Goal: Information Seeking & Learning: Find specific page/section

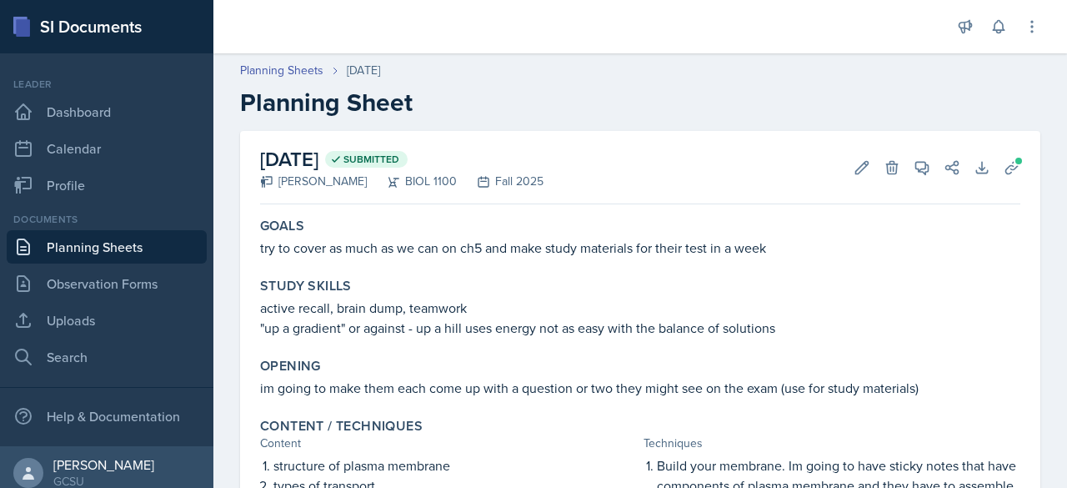
scroll to position [470, 0]
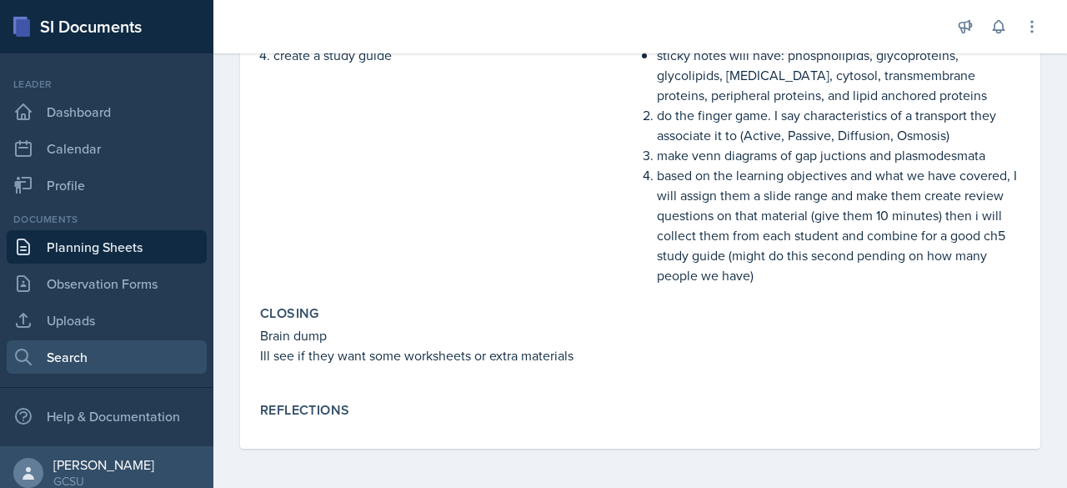
click at [89, 363] on link "Search" at bounding box center [107, 356] width 200 height 33
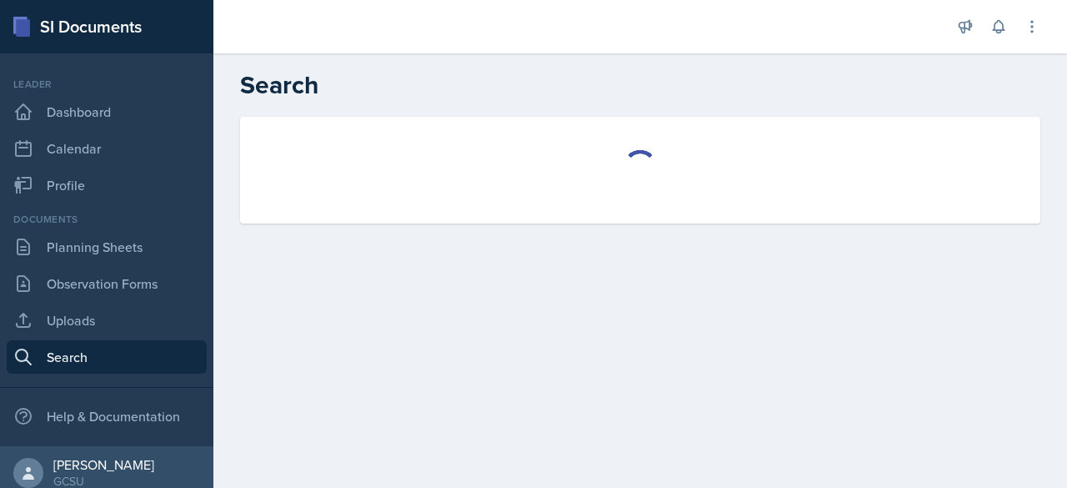
select select "all"
select select "1"
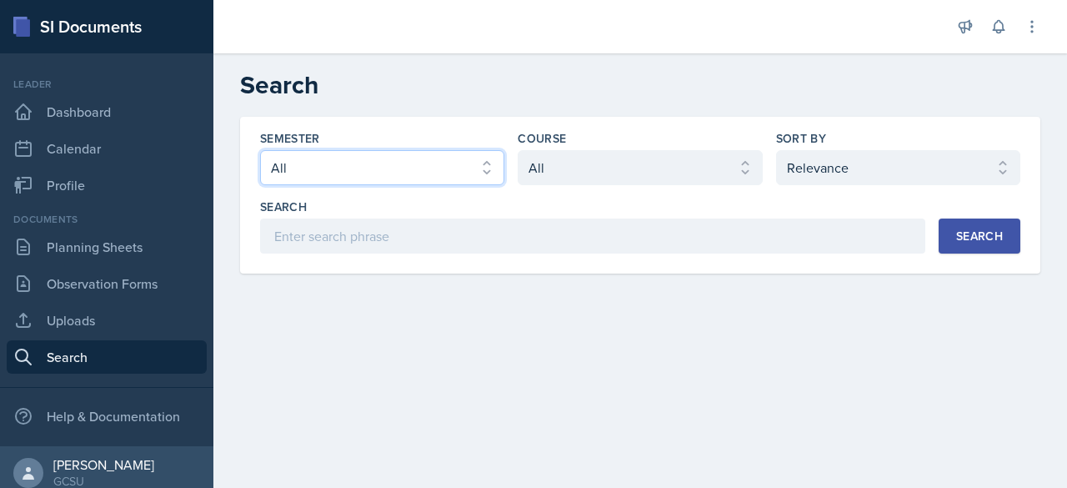
click at [482, 168] on select "Select semester All Fall 2025 Spring 2025 Fall 2024 Spring 2024 Fall 2023 Sprin…" at bounding box center [382, 167] width 244 height 35
select select "986fdc3e-2246-4ffd-9cb8-78666de4ebed"
click at [260, 150] on select "Select semester All Fall 2025 Spring 2025 Fall 2024 Spring 2024 Fall 2023 Sprin…" at bounding box center [382, 167] width 244 height 35
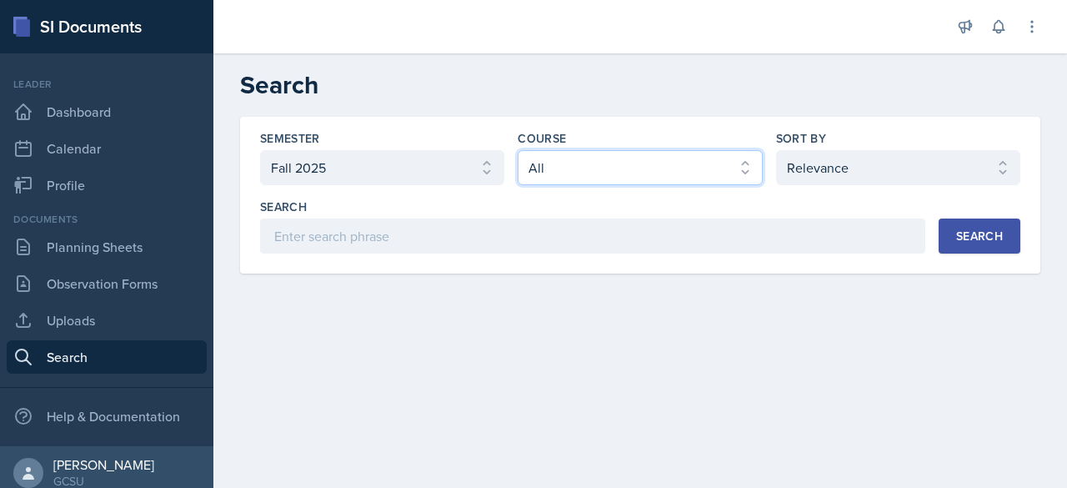
click at [628, 163] on select "Select course All ACCT 3101 ACCT 3102 ASTR 1000 BIOL 1100 BIOL 1107 BIOL 1108 B…" at bounding box center [640, 167] width 244 height 35
select select "0962fe08-ee06-47f9-81f7-2fff629c3db1"
click at [518, 150] on select "Select course All ACCT 3101 ACCT 3102 ASTR 1000 BIOL 1100 BIOL 1107 BIOL 1108 B…" at bounding box center [640, 167] width 244 height 35
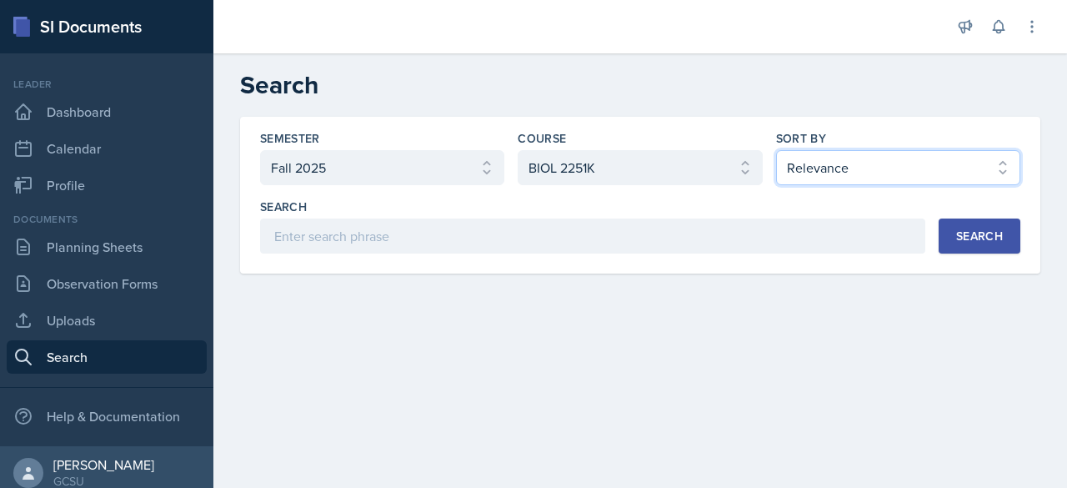
click at [851, 169] on select "Select sort by Relevance Document Date (Asc) Document Date (Desc)" at bounding box center [898, 167] width 244 height 35
select select "2"
click at [776, 150] on select "Select sort by Relevance Document Date (Asc) Document Date (Desc)" at bounding box center [898, 167] width 244 height 35
click at [986, 234] on div "Search" at bounding box center [979, 235] width 47 height 13
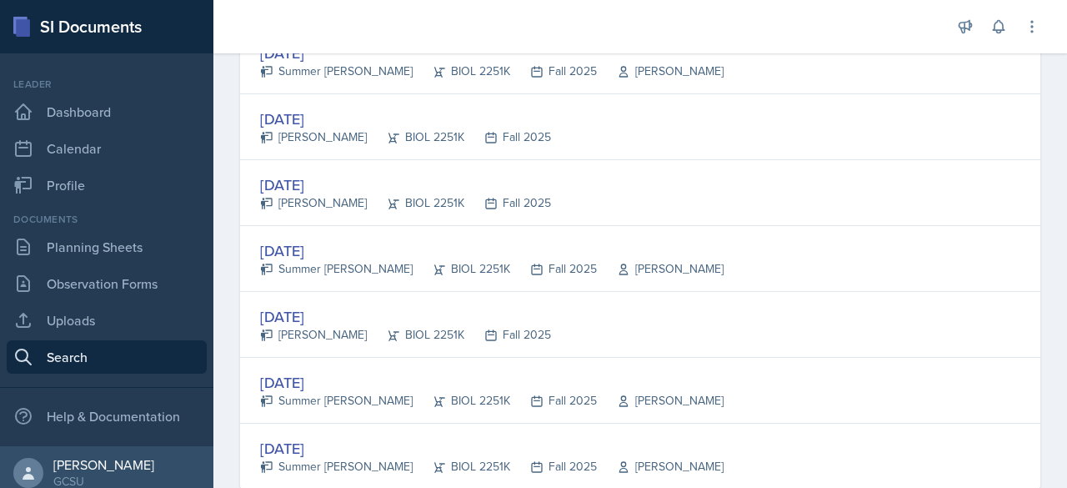
scroll to position [898, 0]
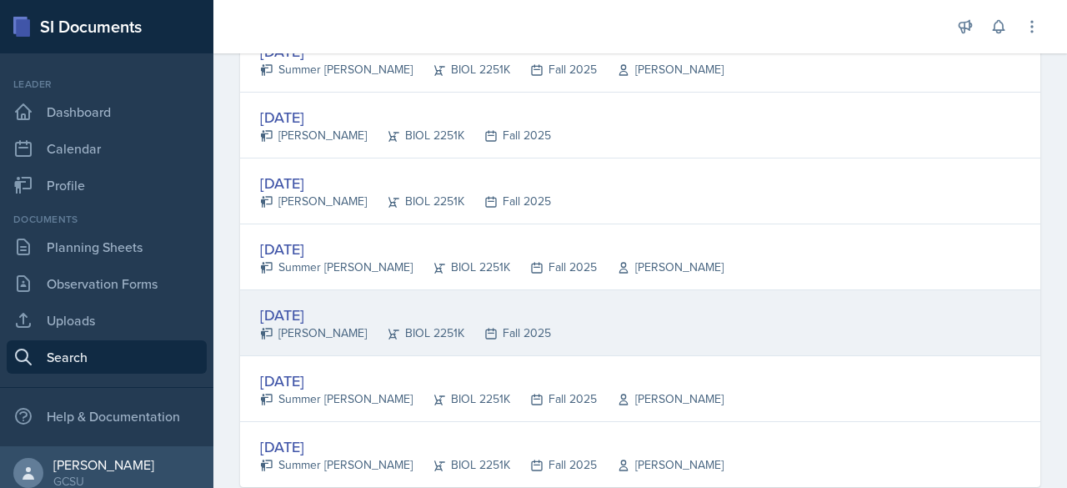
click at [347, 303] on div "[DATE]" at bounding box center [405, 314] width 291 height 23
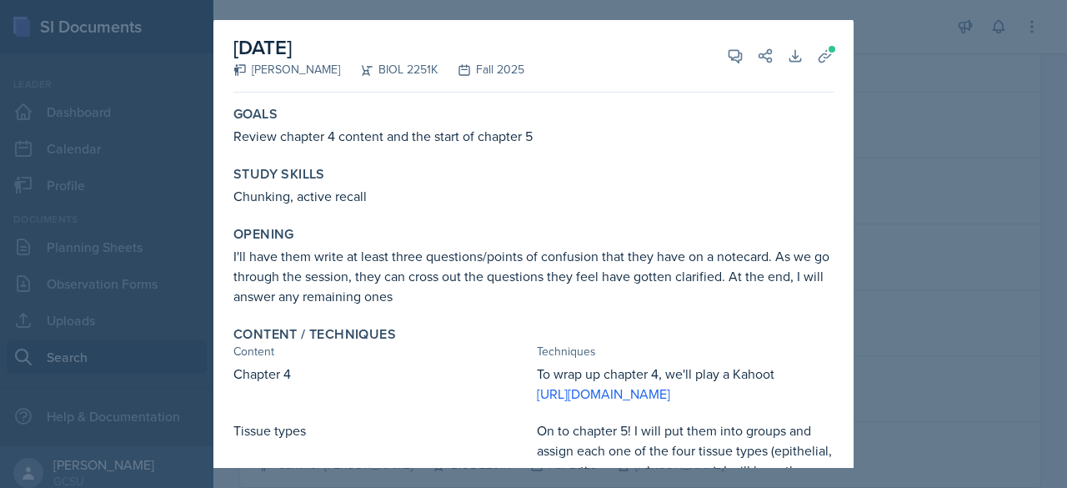
scroll to position [0, 0]
click at [817, 59] on icon at bounding box center [825, 56] width 17 height 17
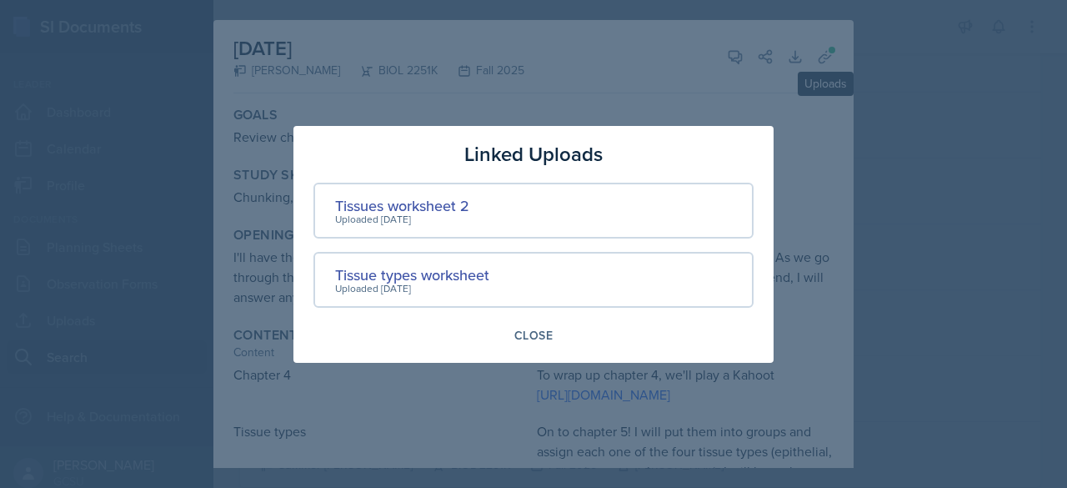
click at [823, 128] on div at bounding box center [533, 244] width 1067 height 488
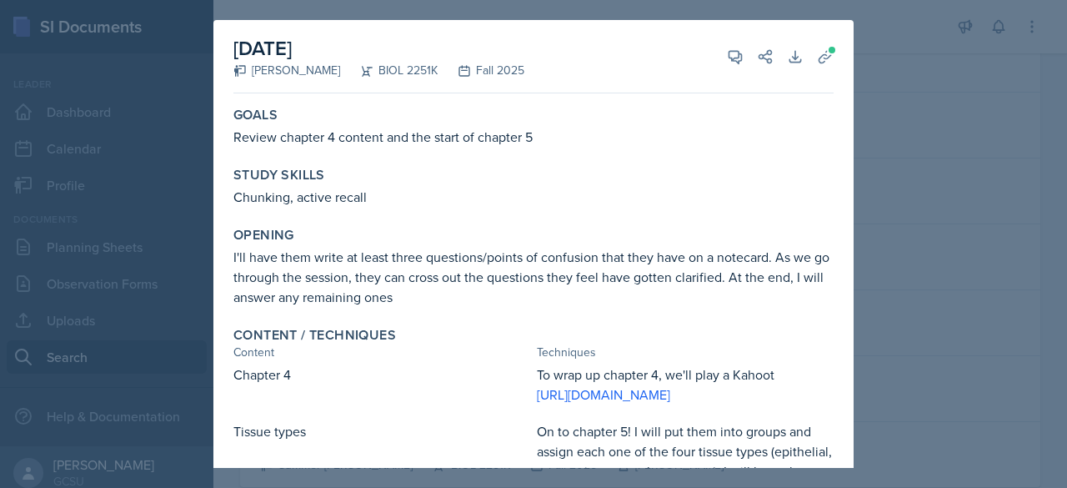
click at [923, 153] on div at bounding box center [533, 244] width 1067 height 488
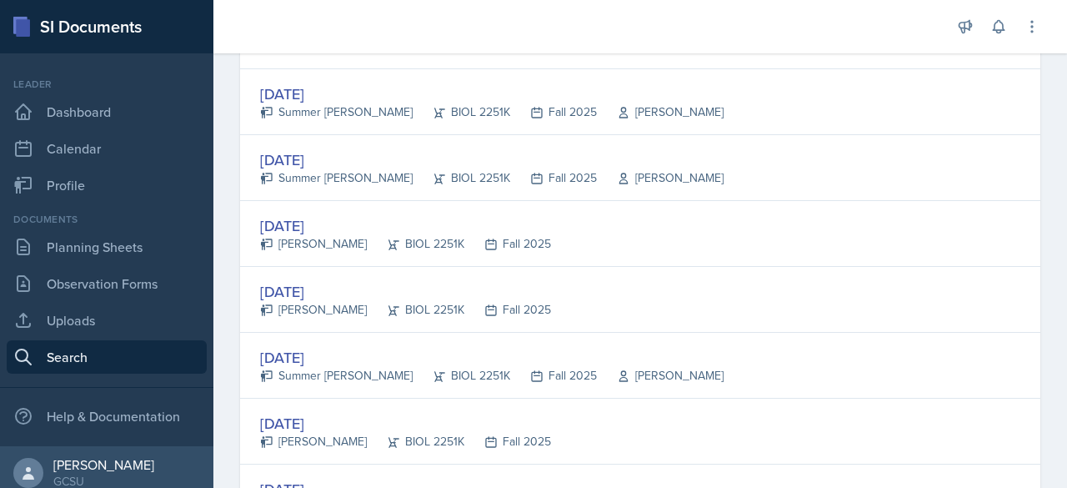
scroll to position [793, 0]
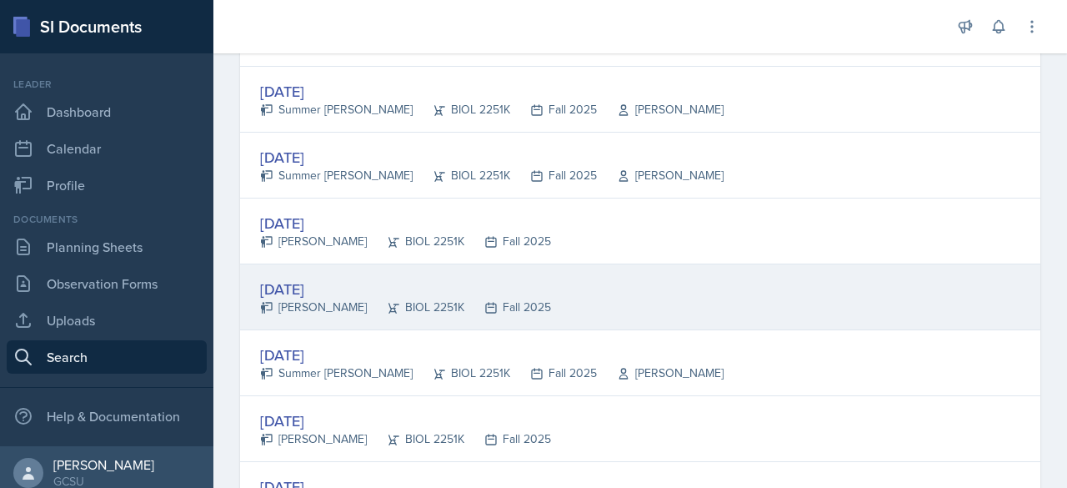
click at [337, 288] on div "[DATE]" at bounding box center [405, 289] width 291 height 23
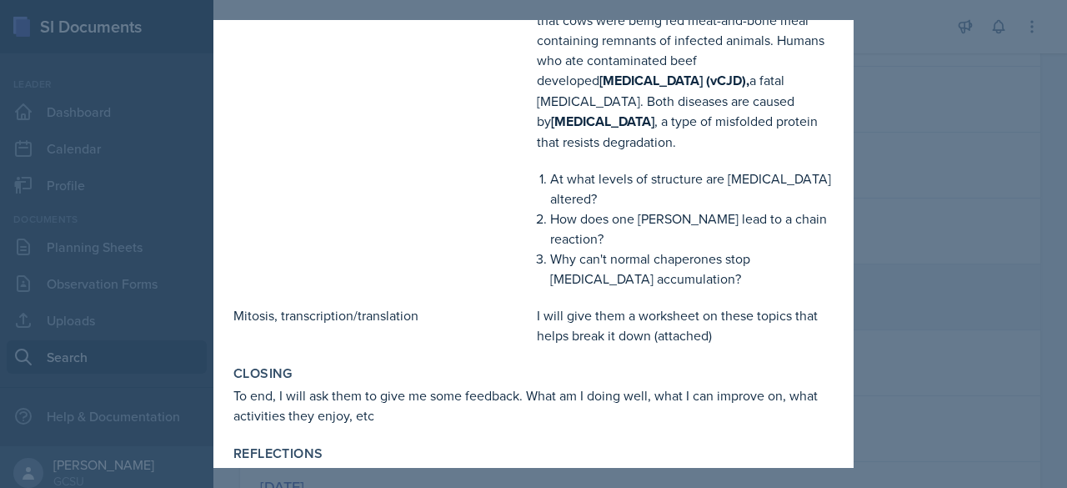
scroll to position [732, 0]
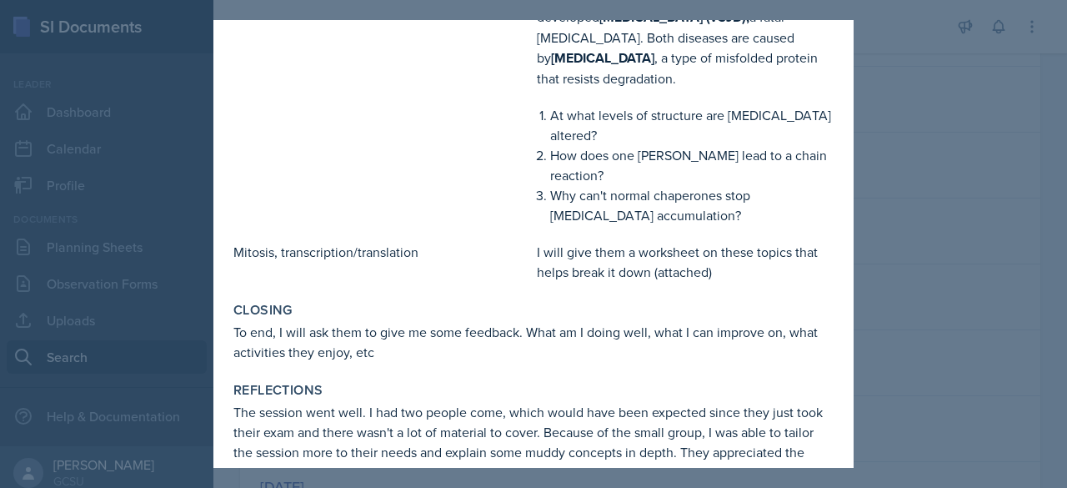
click at [873, 187] on div at bounding box center [533, 244] width 1067 height 488
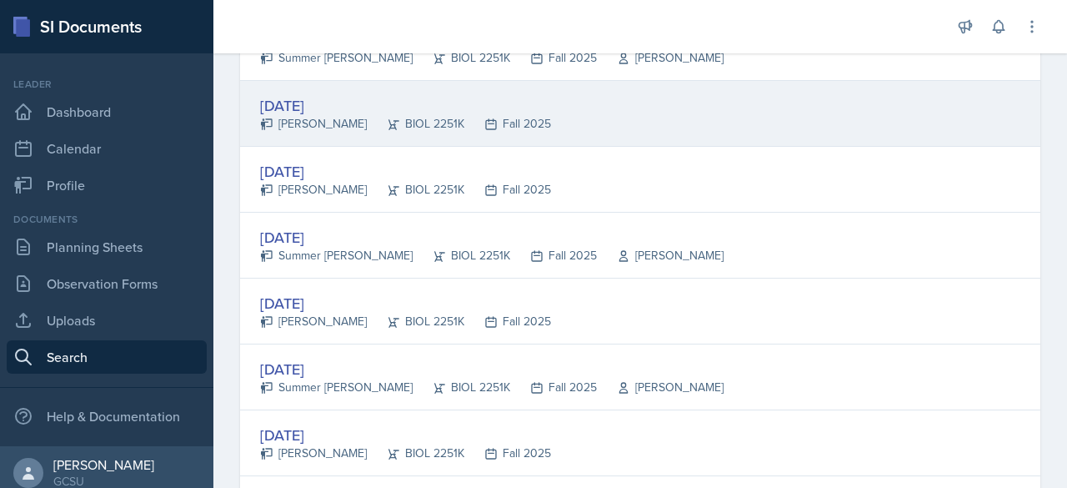
click at [772, 101] on div "[DATE] [PERSON_NAME] BIOL 2251K Fall 2025" at bounding box center [640, 114] width 800 height 66
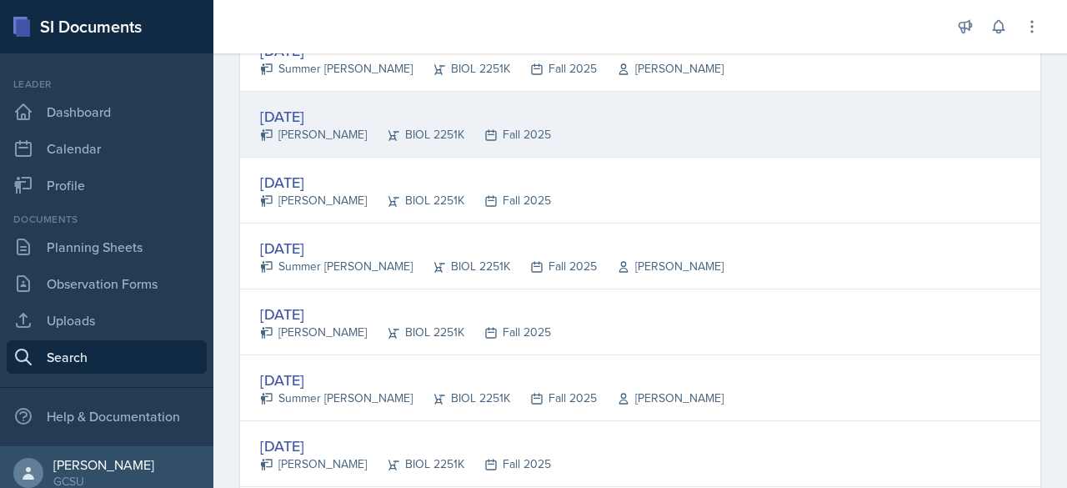
scroll to position [0, 0]
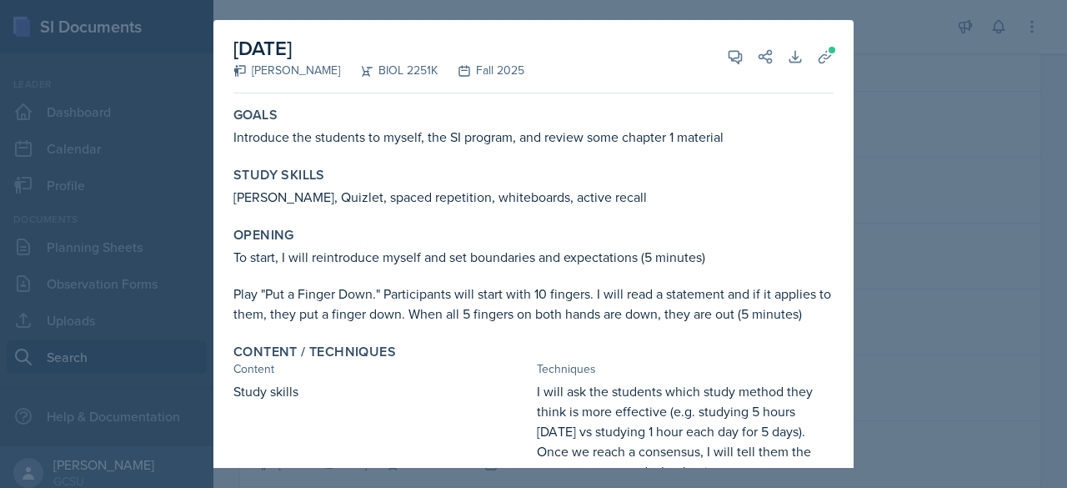
click at [929, 103] on div at bounding box center [533, 244] width 1067 height 488
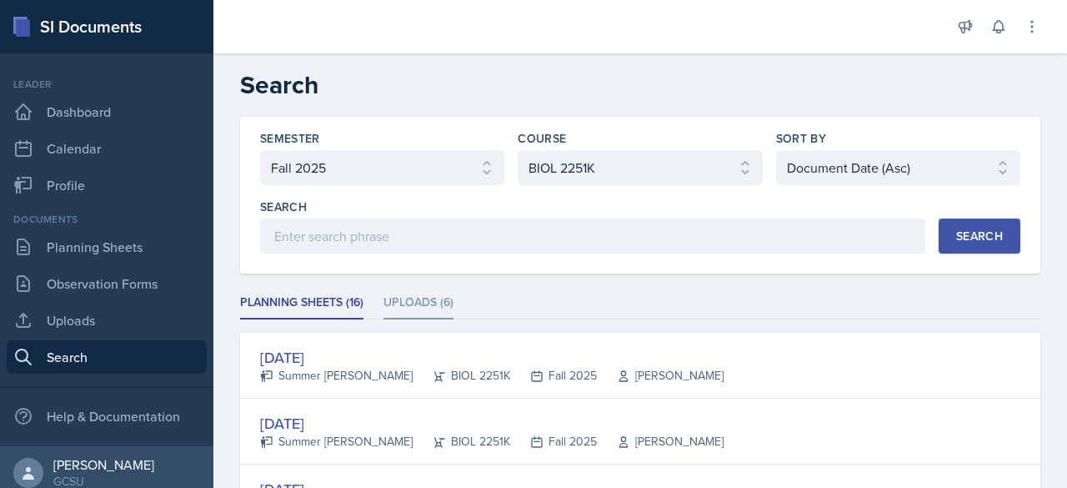
click at [413, 301] on li "Uploads (6)" at bounding box center [418, 303] width 70 height 33
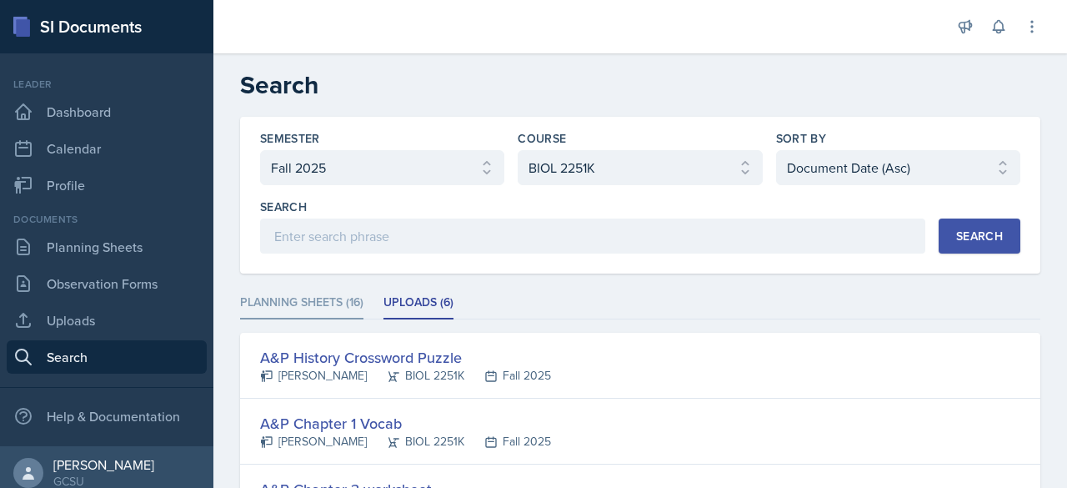
click at [328, 300] on li "Planning Sheets (16)" at bounding box center [301, 303] width 123 height 33
